Goal: Task Accomplishment & Management: Complete application form

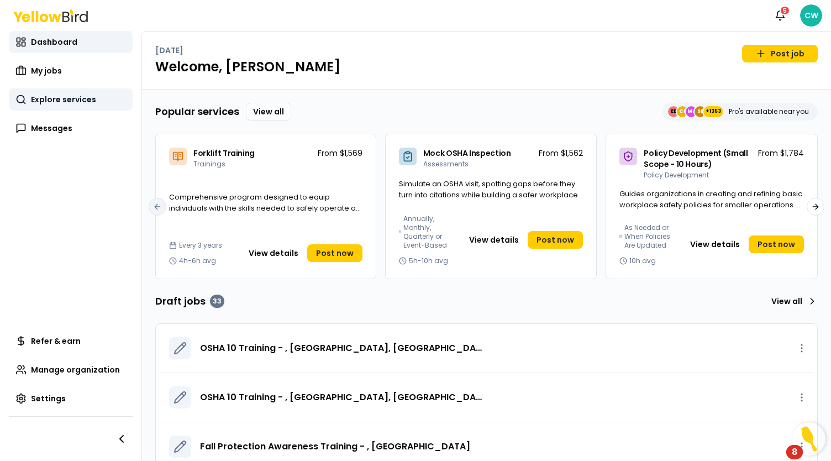
click at [81, 106] on link "Explore services" at bounding box center [71, 99] width 124 height 22
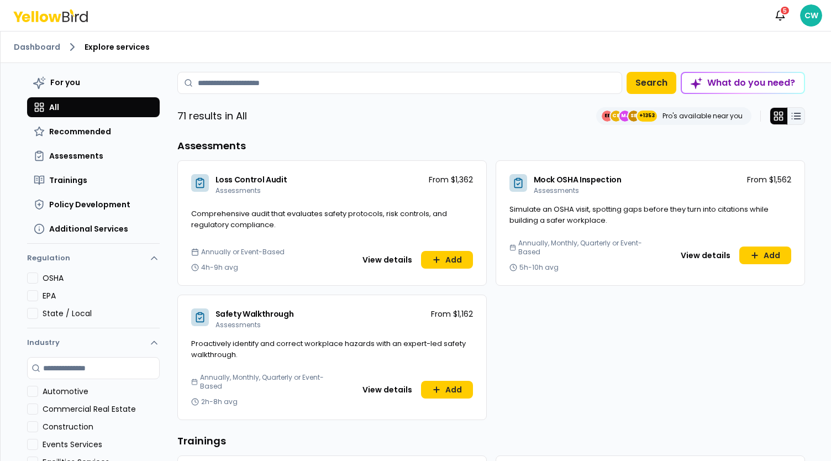
click at [796, 116] on line at bounding box center [797, 116] width 6 height 0
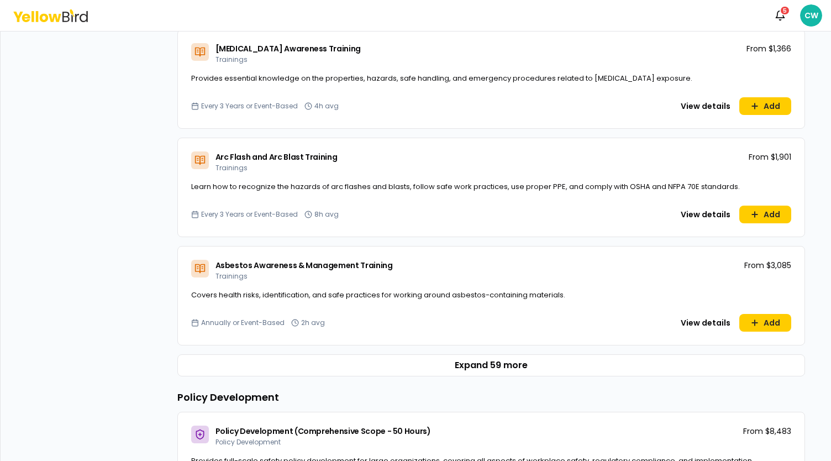
scroll to position [608, 0]
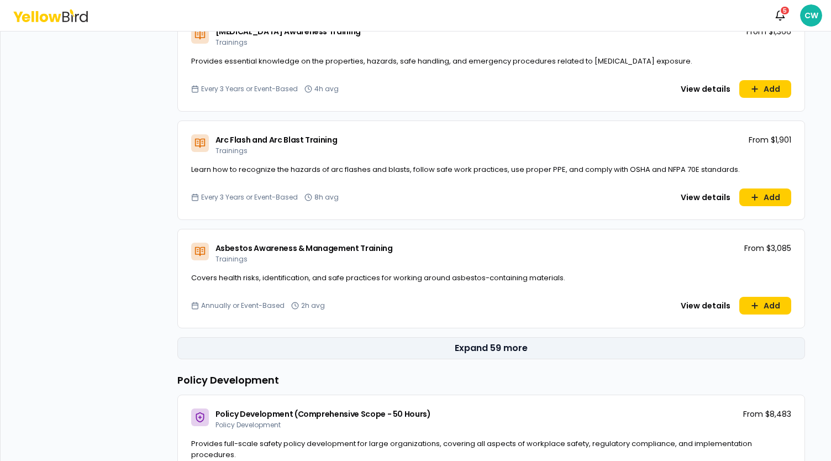
click at [506, 350] on button "Expand 59 more" at bounding box center [491, 348] width 628 height 22
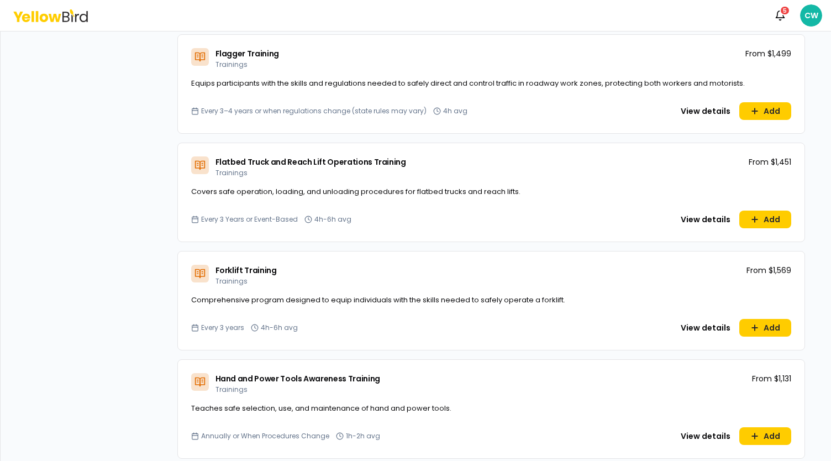
scroll to position [2652, 0]
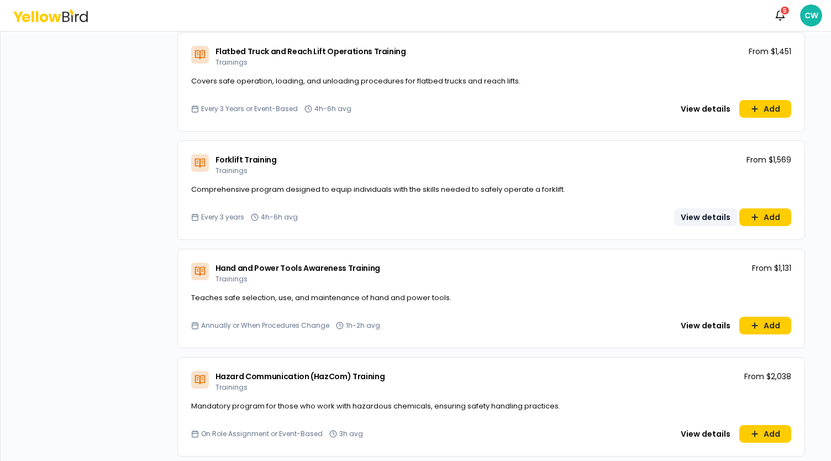
click at [701, 213] on button "View details" at bounding box center [705, 217] width 63 height 18
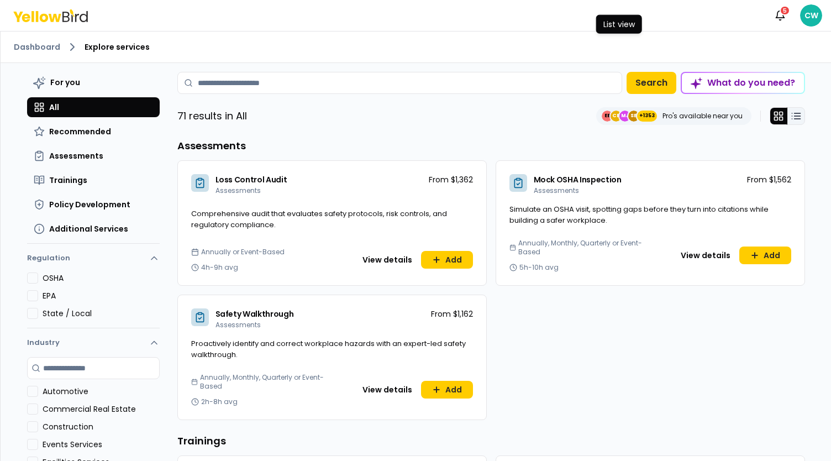
click at [796, 113] on line at bounding box center [797, 113] width 6 height 0
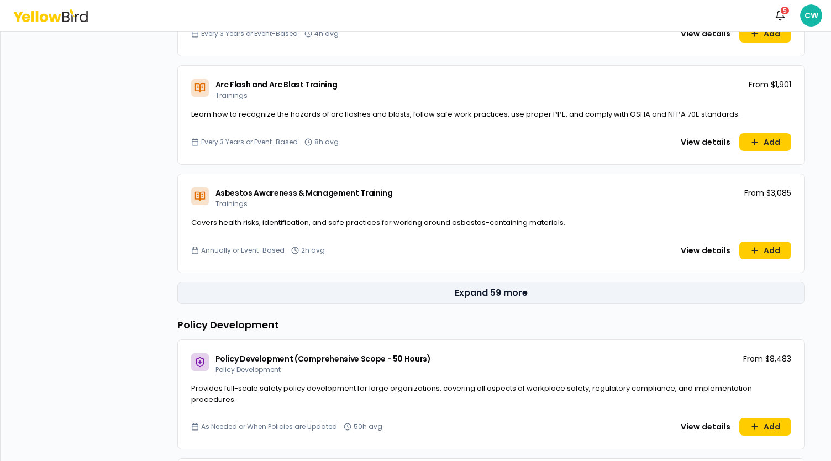
click at [485, 282] on button "Expand 59 more" at bounding box center [491, 293] width 628 height 22
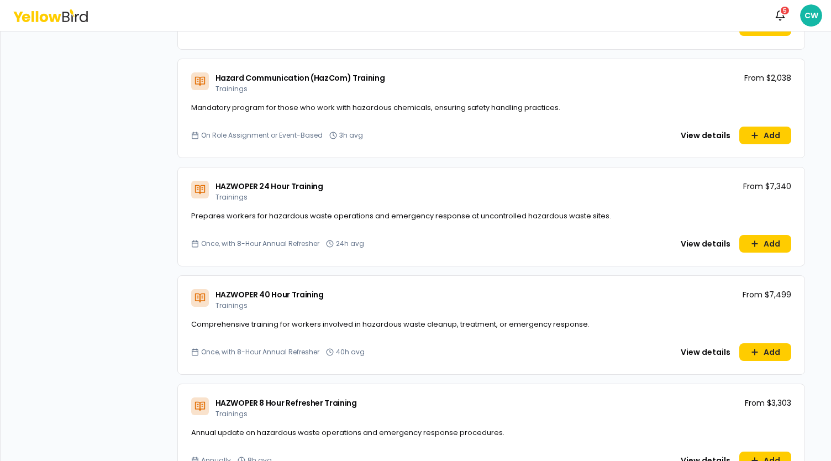
scroll to position [2929, 0]
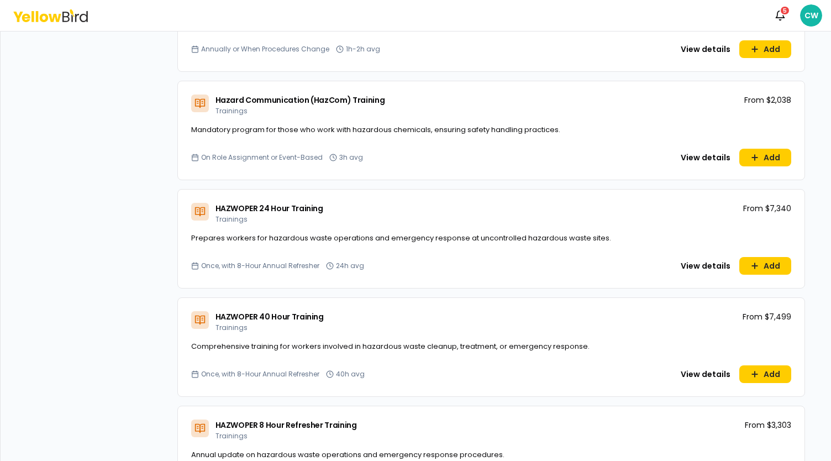
click at [496, 261] on div "View details Add" at bounding box center [644, 266] width 296 height 18
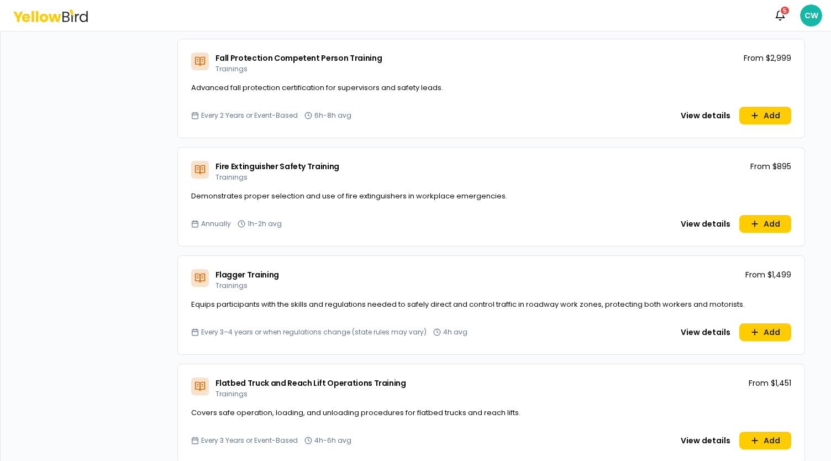
scroll to position [2210, 0]
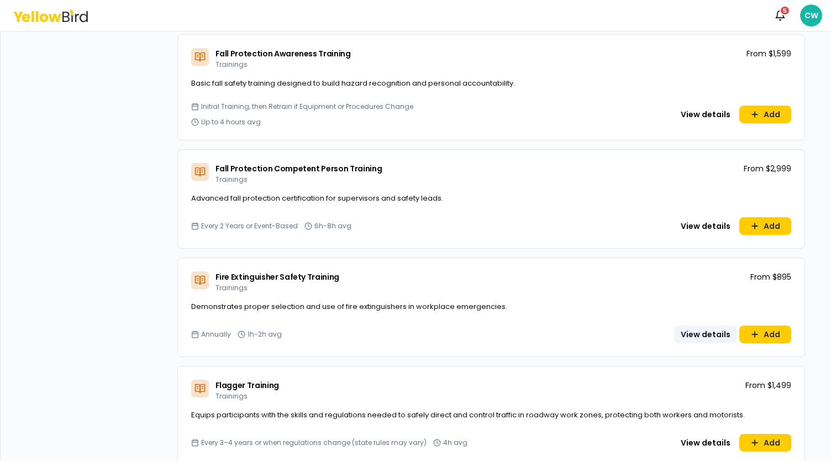
click at [696, 328] on button "View details" at bounding box center [705, 334] width 63 height 18
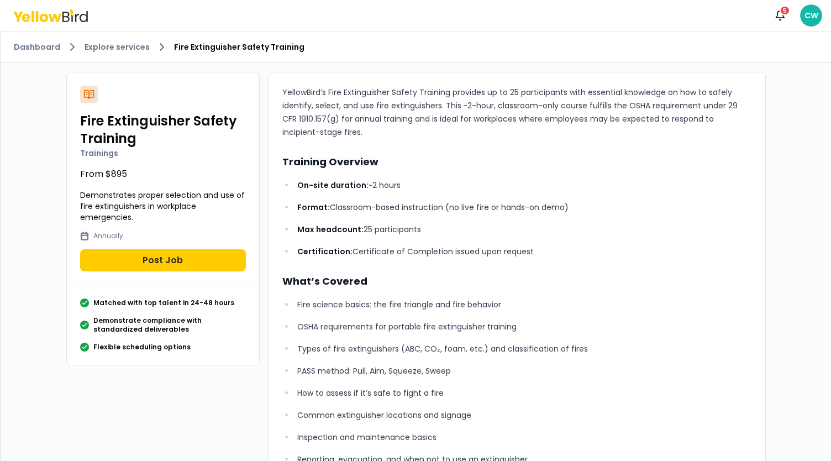
scroll to position [55, 0]
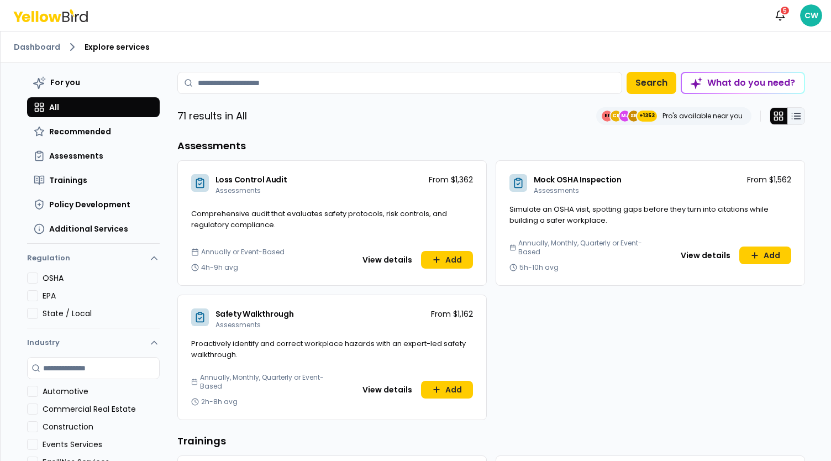
click at [791, 111] on icon at bounding box center [796, 116] width 11 height 11
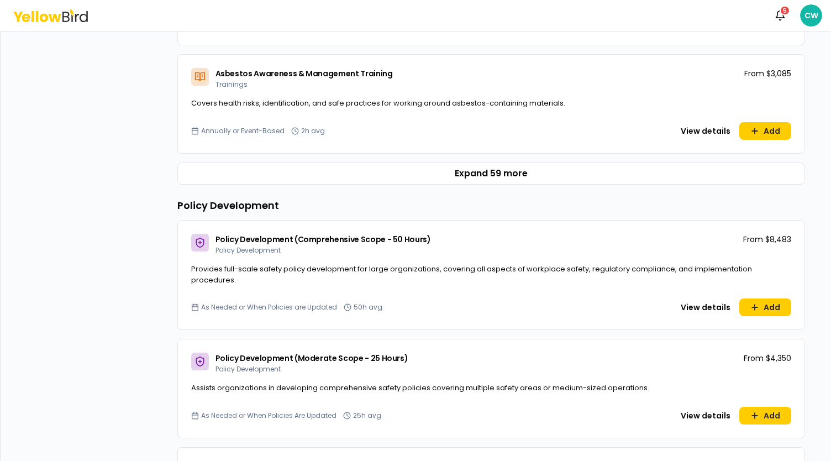
scroll to position [774, 0]
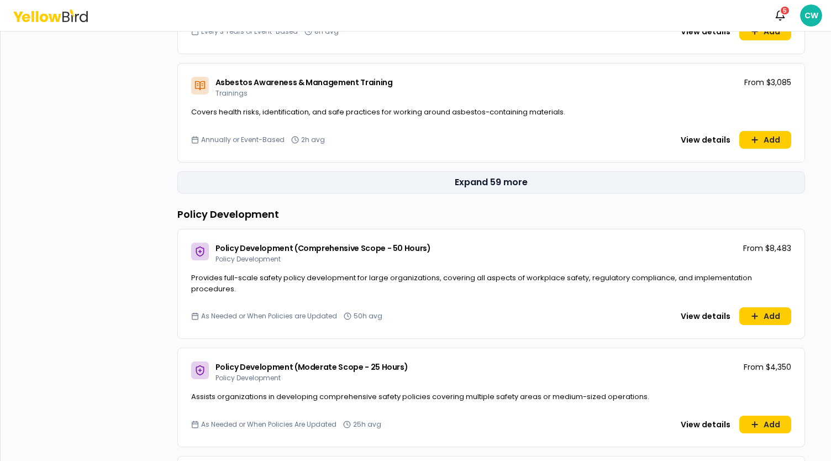
click at [486, 183] on button "Expand 59 more" at bounding box center [491, 182] width 628 height 22
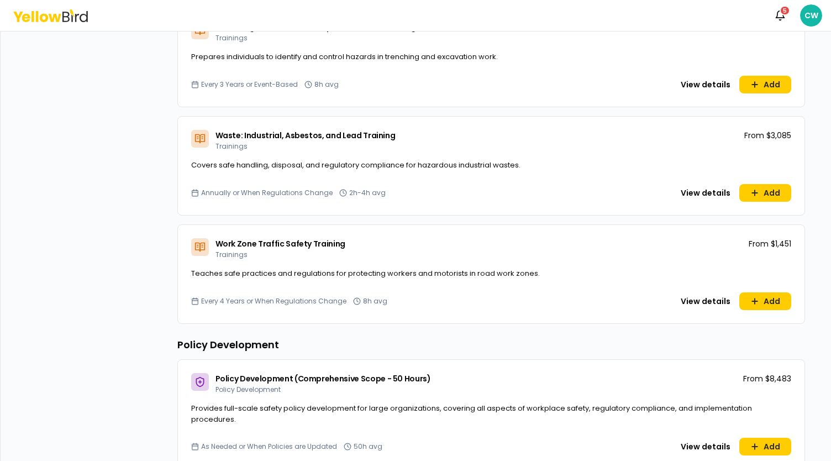
scroll to position [7018, 0]
